Goal: Task Accomplishment & Management: Manage account settings

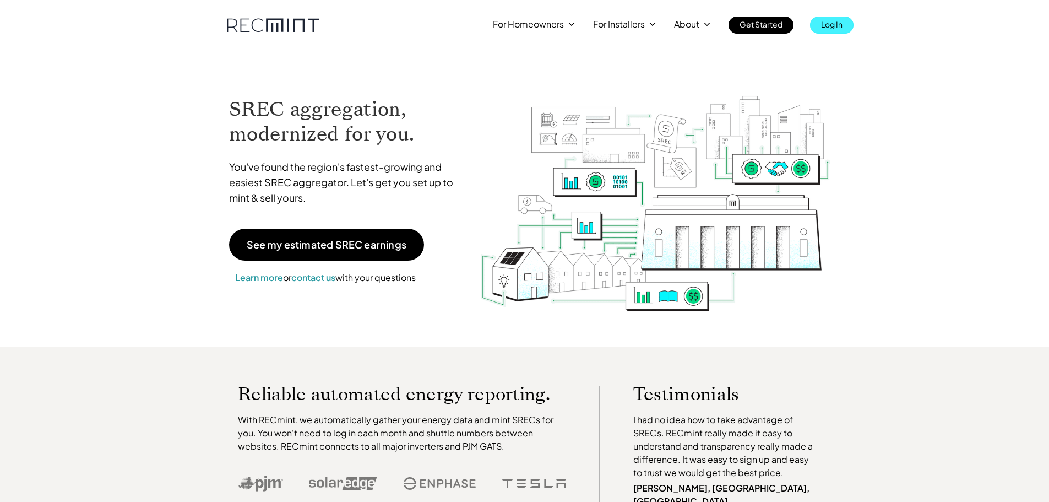
click at [830, 22] on p "Log In" at bounding box center [831, 24] width 21 height 15
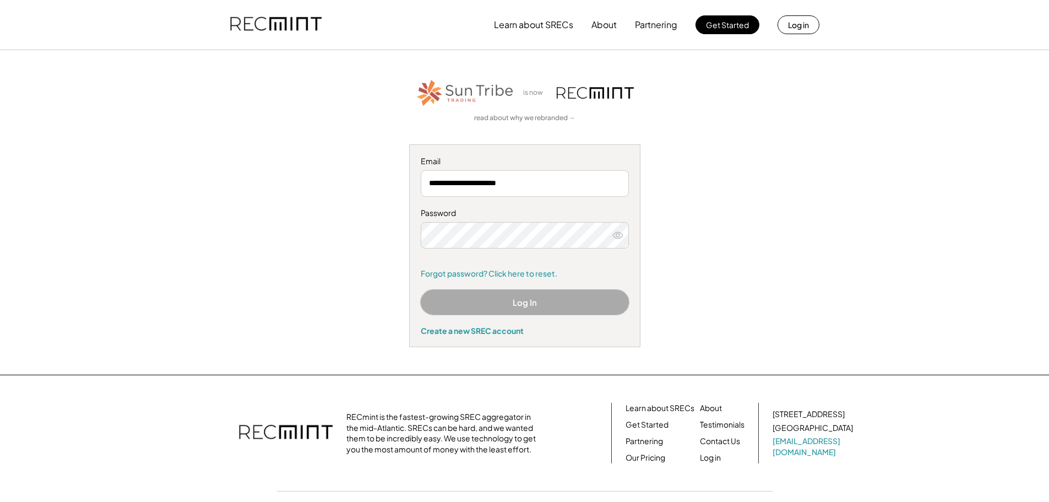
click at [522, 301] on button "Log In" at bounding box center [525, 302] width 208 height 25
click at [524, 301] on button "Log In" at bounding box center [525, 302] width 208 height 25
click at [528, 314] on button "Log In" at bounding box center [525, 302] width 208 height 25
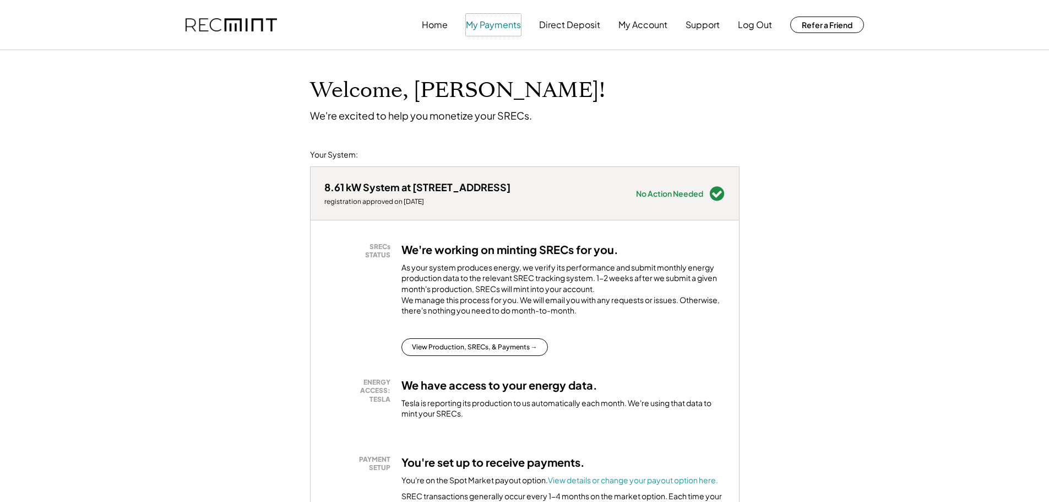
click at [503, 31] on button "My Payments" at bounding box center [493, 25] width 55 height 22
